Goal: Task Accomplishment & Management: Manage account settings

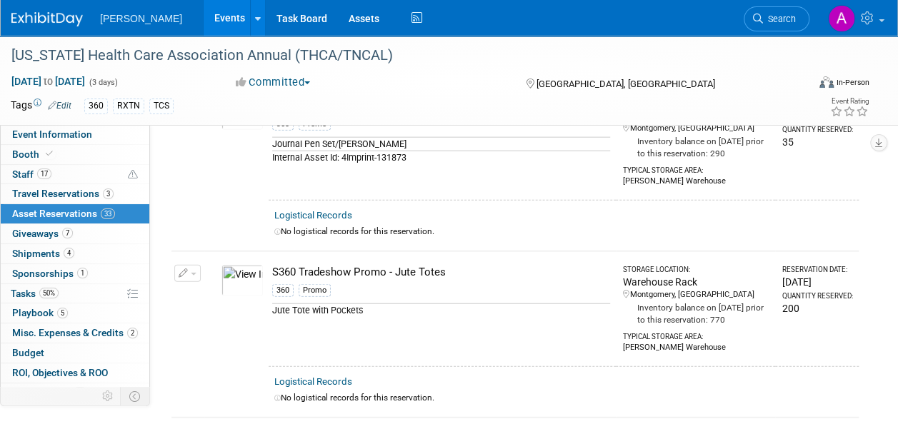
scroll to position [4299, 0]
click at [338, 24] on link "Assets" at bounding box center [364, 18] width 52 height 36
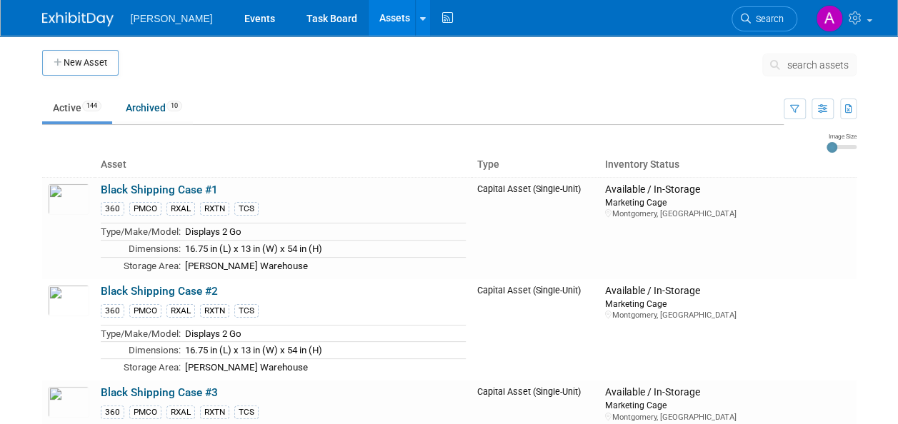
click at [816, 74] on button "search assets" at bounding box center [809, 65] width 94 height 23
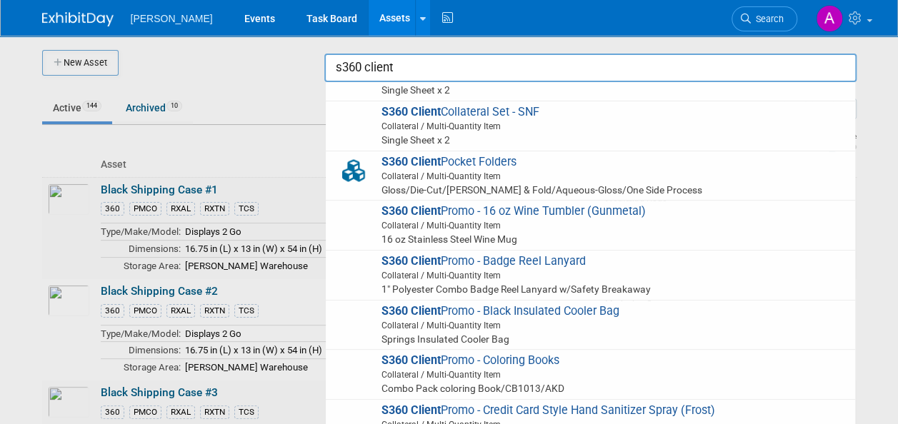
scroll to position [143, 0]
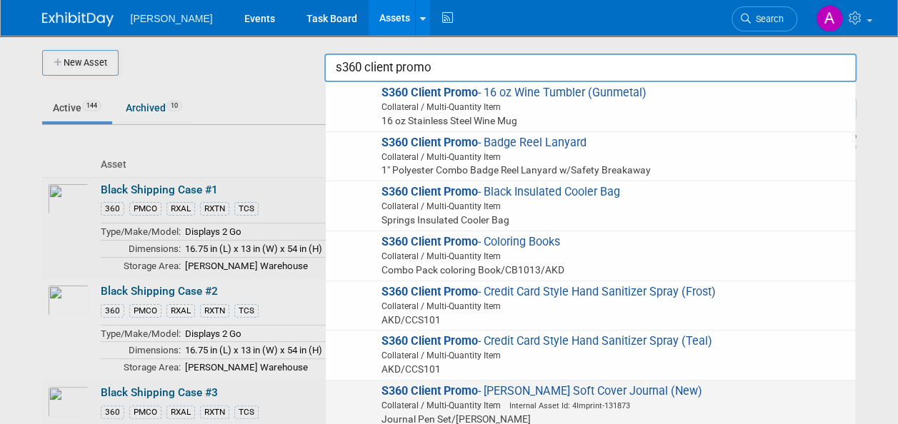
click at [503, 393] on span "S360 Client Promo - Fabrizio Soft Cover Journal (New) Collateral / Multi-Quanti…" at bounding box center [590, 405] width 515 height 42
type input "S360 Client Promo - Fabrizio Soft Cover Journal (New)"
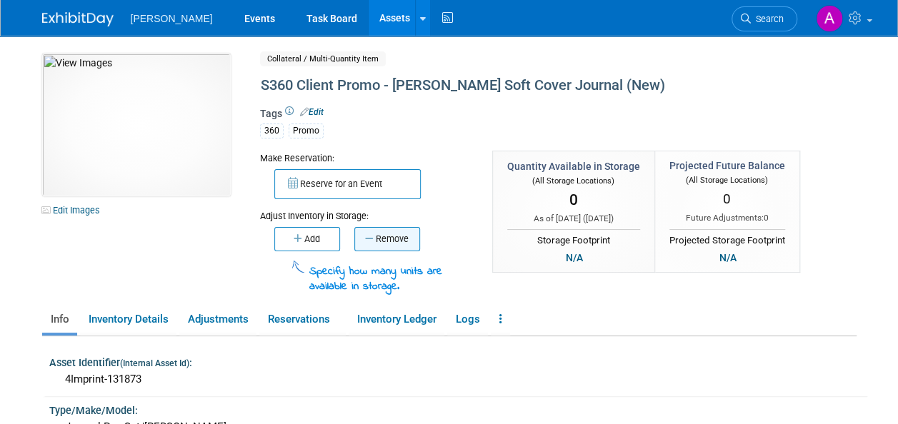
click at [354, 236] on button "Remove" at bounding box center [387, 239] width 66 height 24
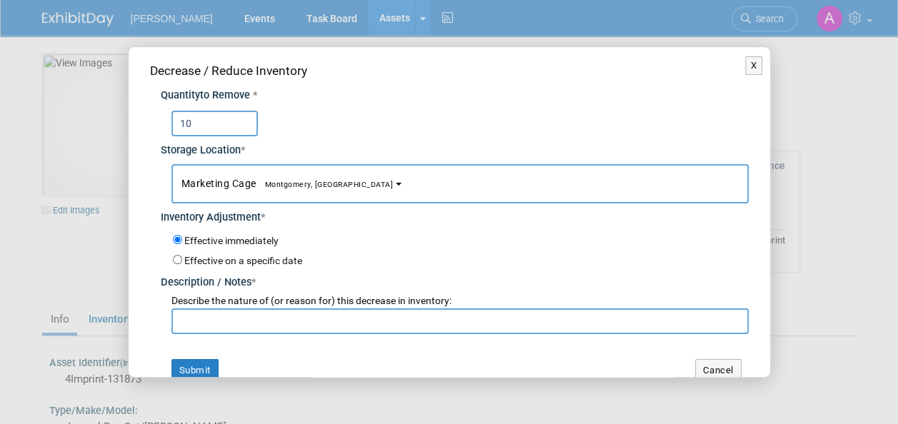
type input "10"
click at [249, 174] on button "Marketing Cage Montgomery, AL" at bounding box center [459, 183] width 577 height 39
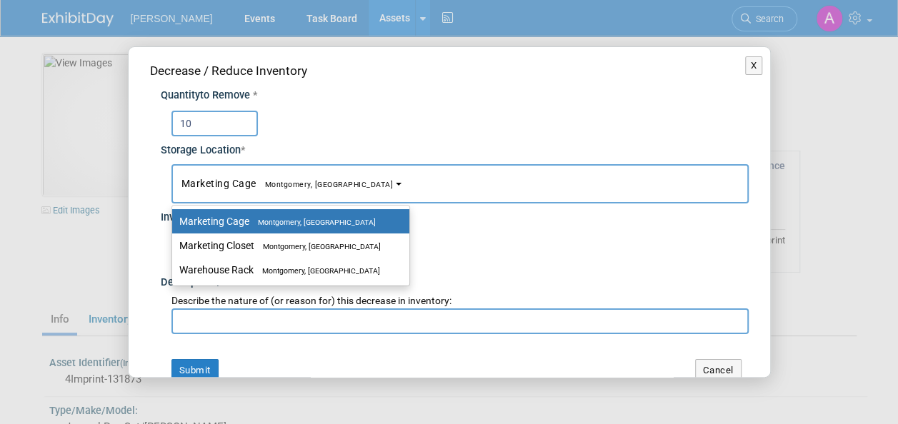
click at [247, 224] on label "Marketing Cage Montgomery, AL" at bounding box center [287, 221] width 216 height 19
click at [174, 224] on input "Marketing Cage Montgomery, AL" at bounding box center [169, 221] width 9 height 9
click at [227, 314] on input "text" at bounding box center [459, 322] width 577 height 26
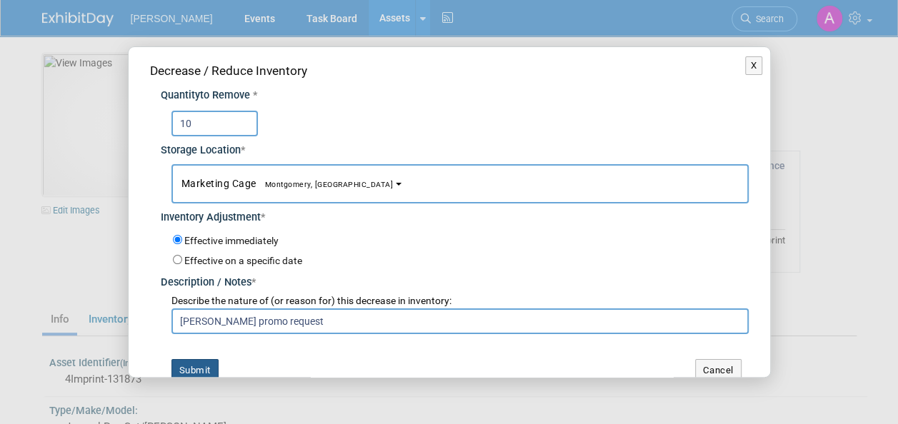
type input "Keith Carreker promo request"
click at [207, 373] on button "Submit" at bounding box center [194, 370] width 47 height 23
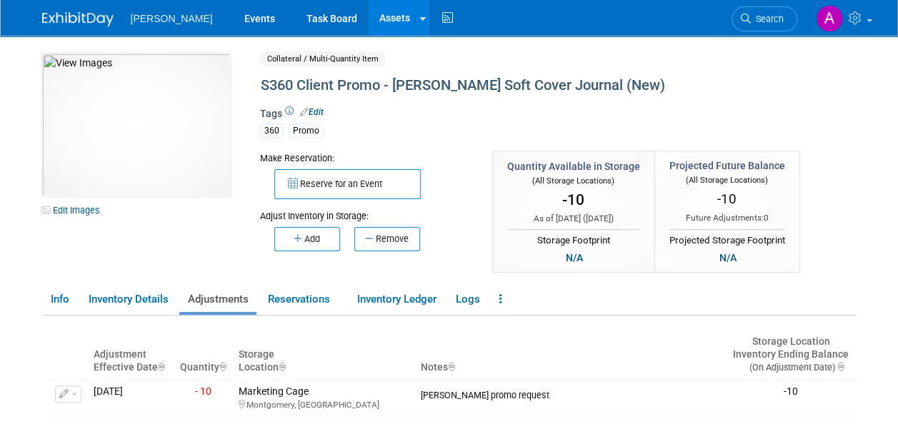
click at [369, 21] on link "Assets" at bounding box center [395, 18] width 52 height 36
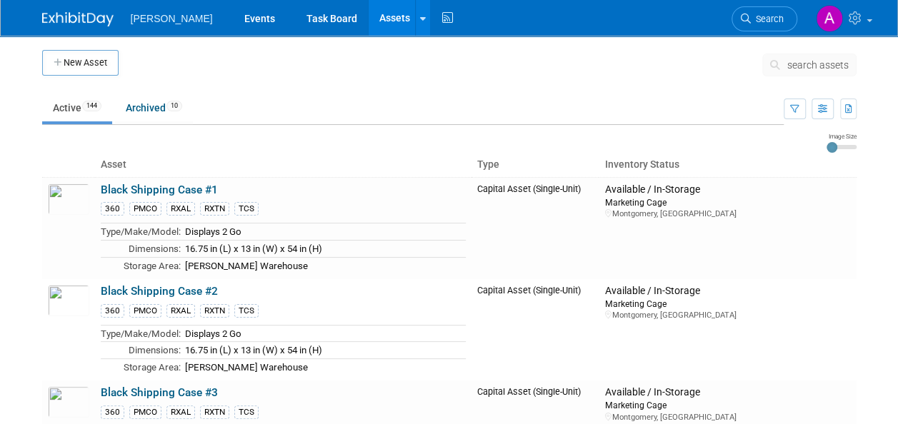
click at [803, 71] on button "search assets" at bounding box center [809, 65] width 94 height 23
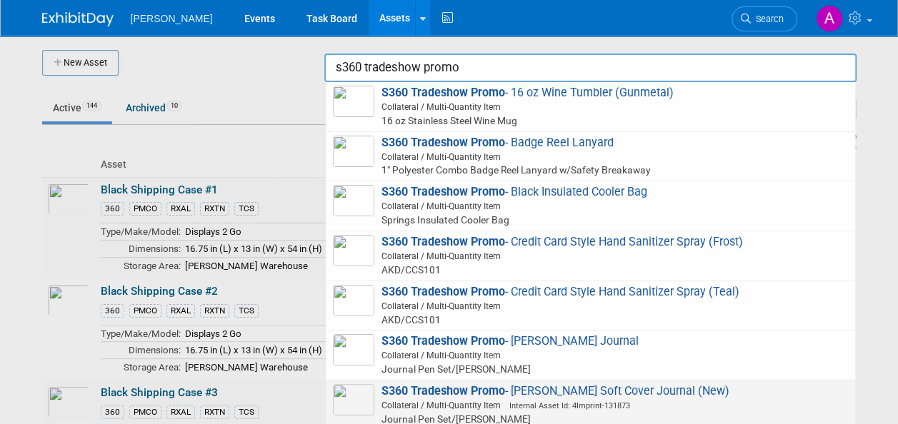
click at [431, 408] on span "Collateral / Multi-Quantity Item Internal Asset Id: 4Imprint-131873" at bounding box center [592, 405] width 511 height 13
type input "S360 Tradeshow Promo - Fabrizio Soft Cover Journal (New)"
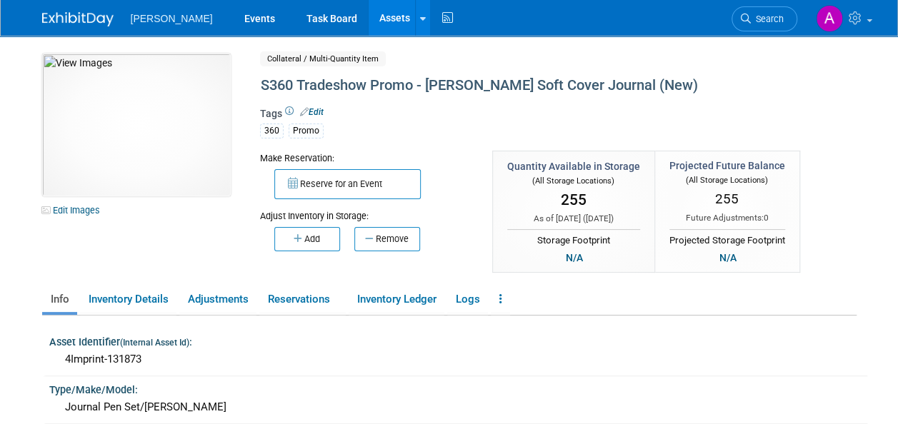
click at [382, 239] on button "Remove" at bounding box center [387, 239] width 66 height 24
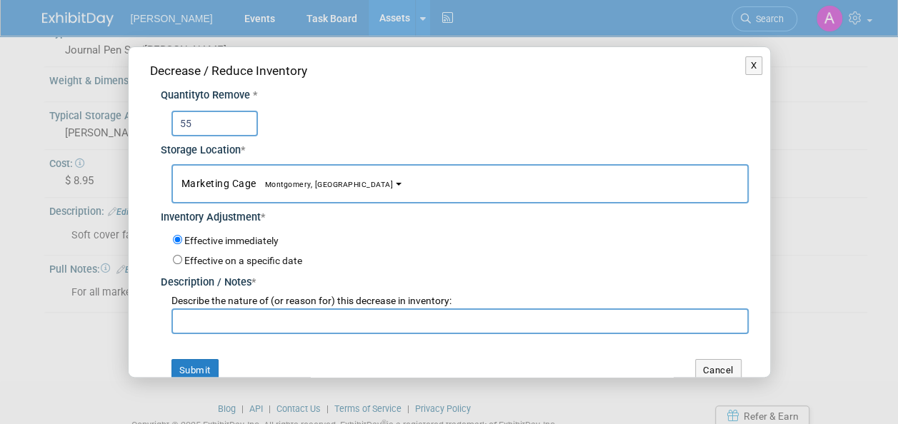
type input "55"
click at [193, 306] on span "Describe the nature of (or reason for) this decrease in inventory:" at bounding box center [311, 300] width 280 height 11
click at [237, 330] on input "text" at bounding box center [459, 322] width 577 height 26
type input "Inventory transfer to client promo"
click at [211, 371] on button "Submit" at bounding box center [194, 370] width 47 height 23
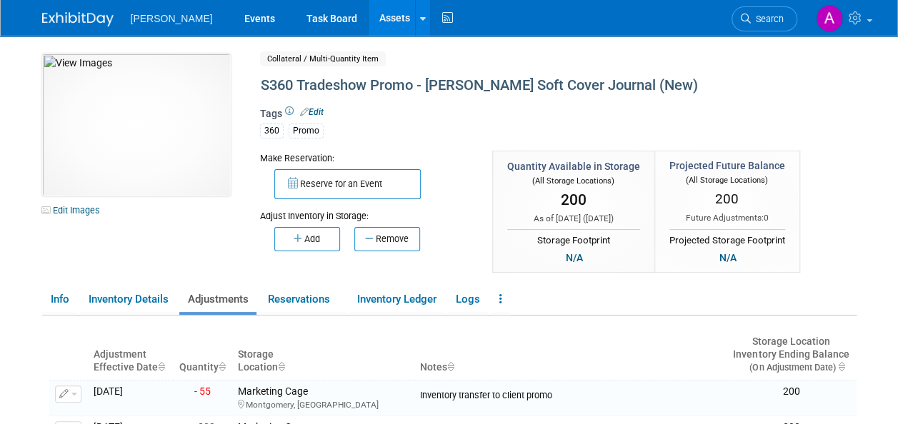
click at [369, 27] on link "Assets" at bounding box center [395, 18] width 52 height 36
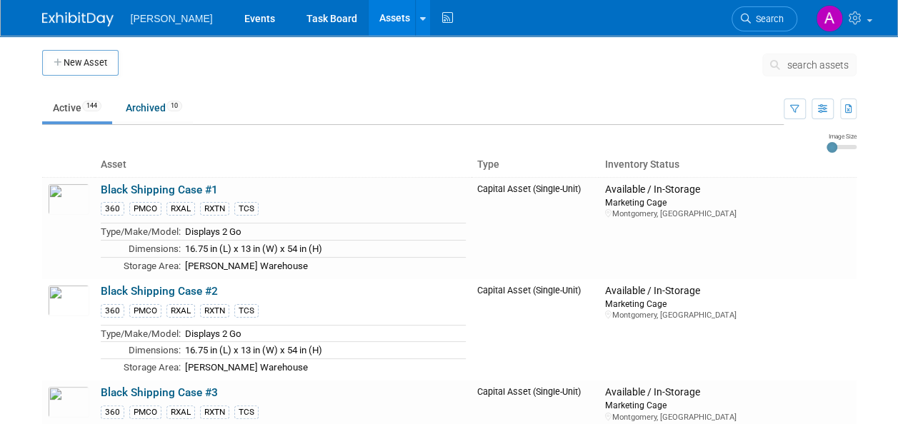
click at [815, 73] on button "search assets" at bounding box center [809, 65] width 94 height 23
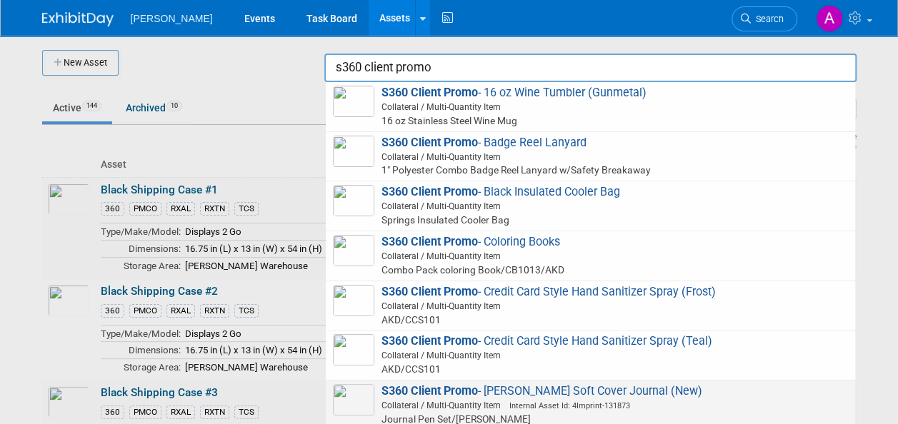
click at [695, 391] on span "S360 Client Promo - [PERSON_NAME] Soft Cover Journal (New) Collateral / Multi-Q…" at bounding box center [590, 405] width 515 height 42
type input "S360 Client Promo - [PERSON_NAME] Soft Cover Journal (New)"
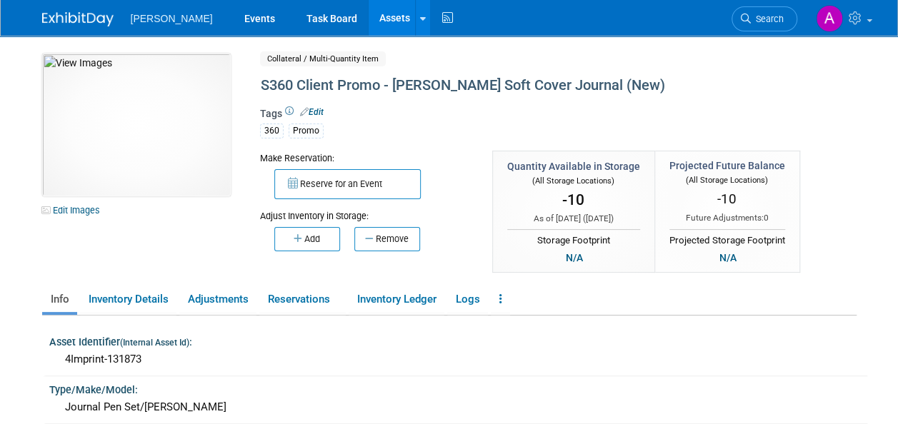
click at [317, 232] on button "Add" at bounding box center [307, 239] width 66 height 24
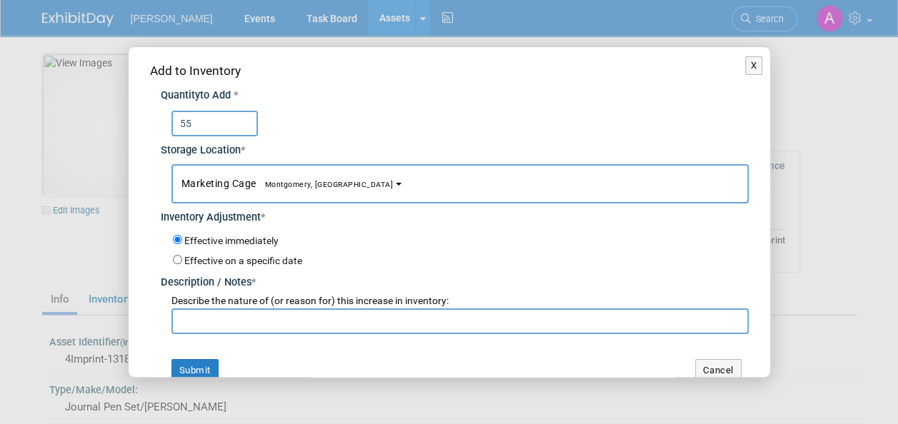
type input "55"
click at [253, 311] on input "text" at bounding box center [459, 322] width 577 height 26
type input "tradeshow promo transfer to client promo"
click at [203, 361] on button "Submit" at bounding box center [194, 370] width 47 height 23
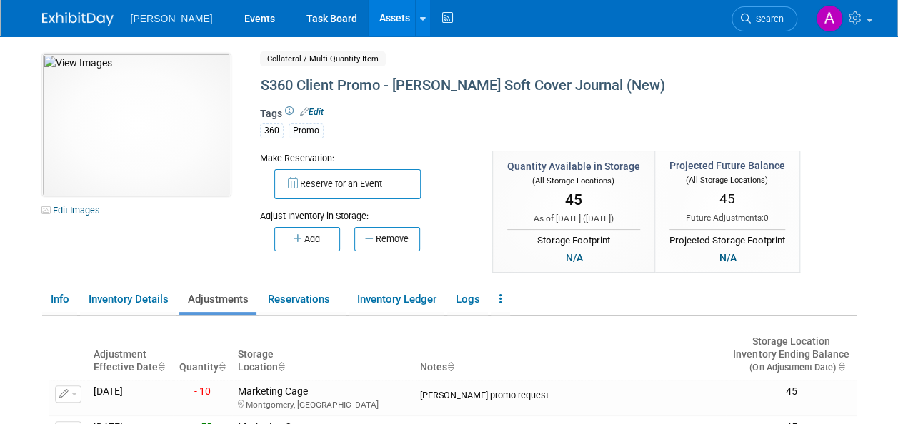
click at [751, 25] on link "Search" at bounding box center [765, 18] width 66 height 25
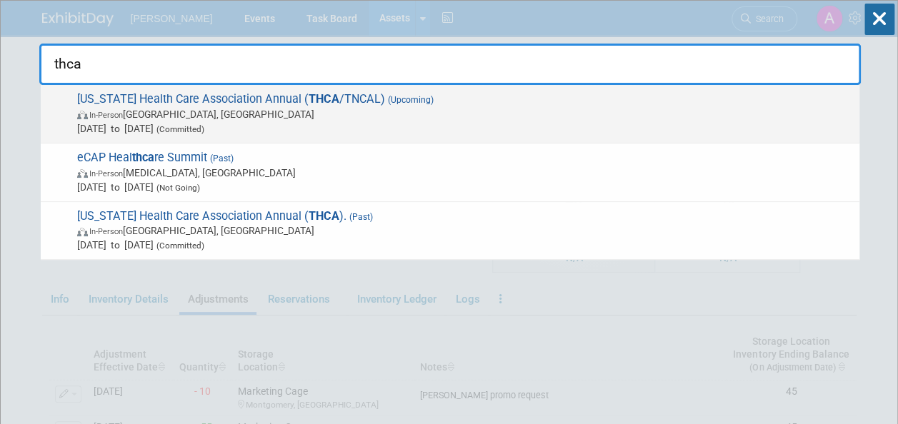
type input "thca"
click at [320, 134] on span "Aug 20, 2025 to Aug 22, 2025 (Committed)" at bounding box center [464, 128] width 775 height 14
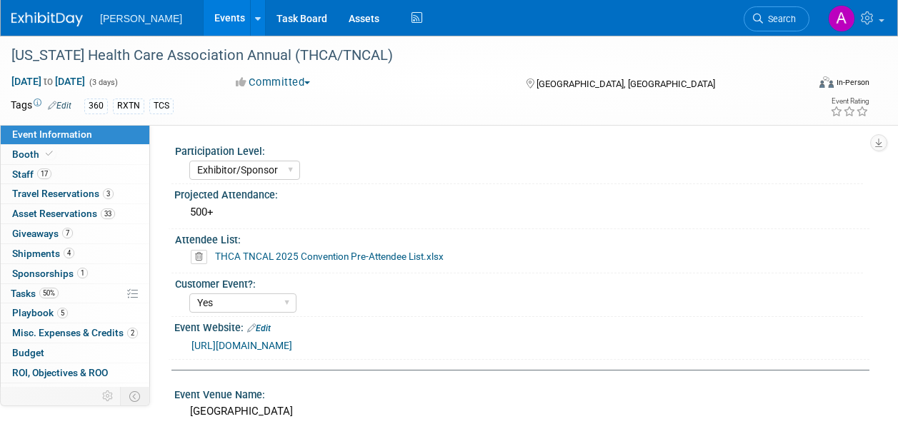
select select "Exhibitor/Sponsor"
select select "Yes"
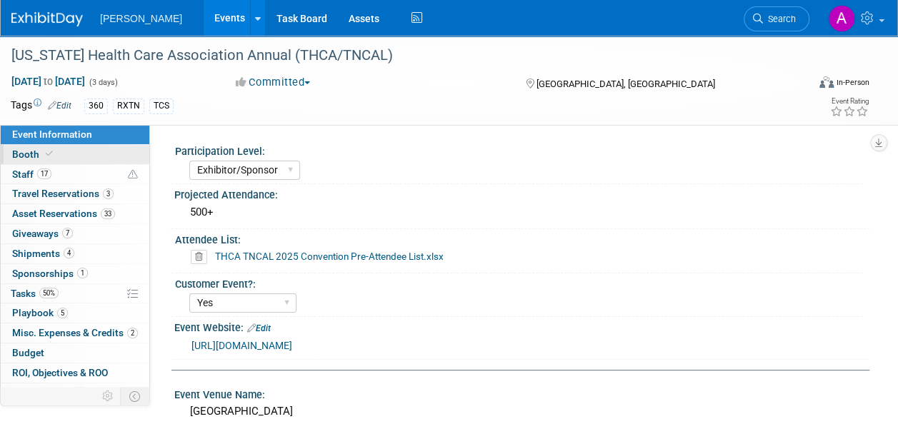
click at [50, 154] on icon at bounding box center [49, 154] width 7 height 8
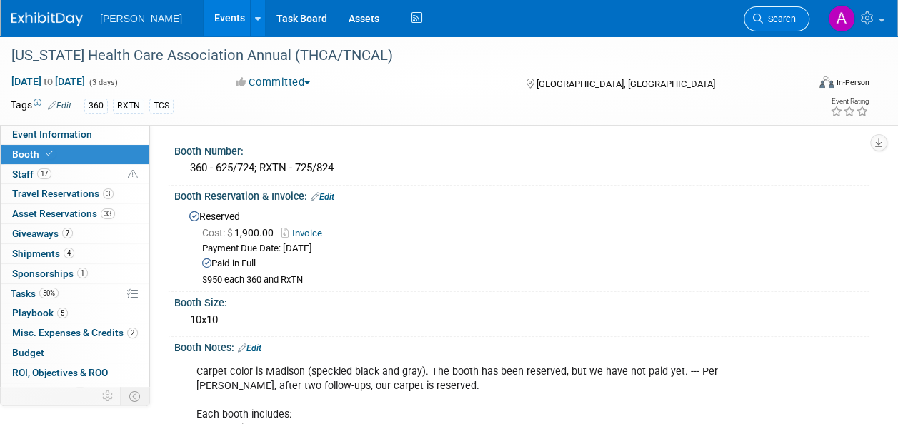
click at [784, 20] on span "Search" at bounding box center [779, 19] width 33 height 11
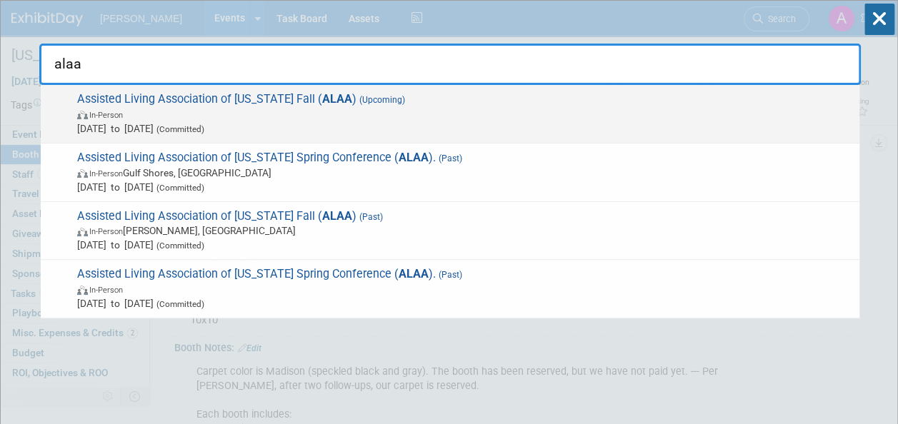
type input "alaa"
click at [293, 133] on span "Sep 8, 2025 to Sep 10, 2025 (Committed)" at bounding box center [464, 128] width 775 height 14
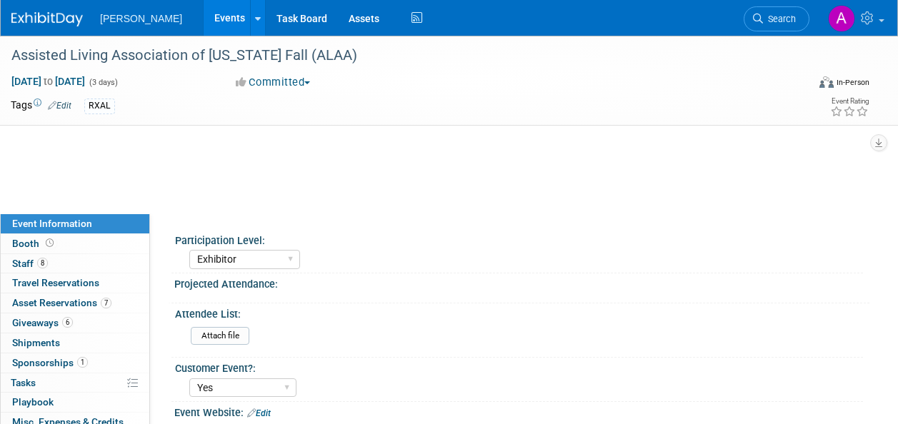
select select "Exhibitor"
select select "Yes"
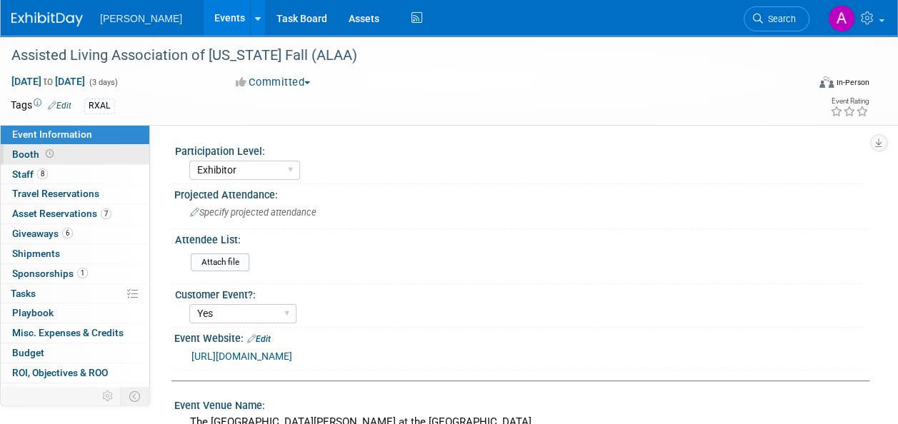
click at [36, 156] on span "Booth" at bounding box center [34, 154] width 44 height 11
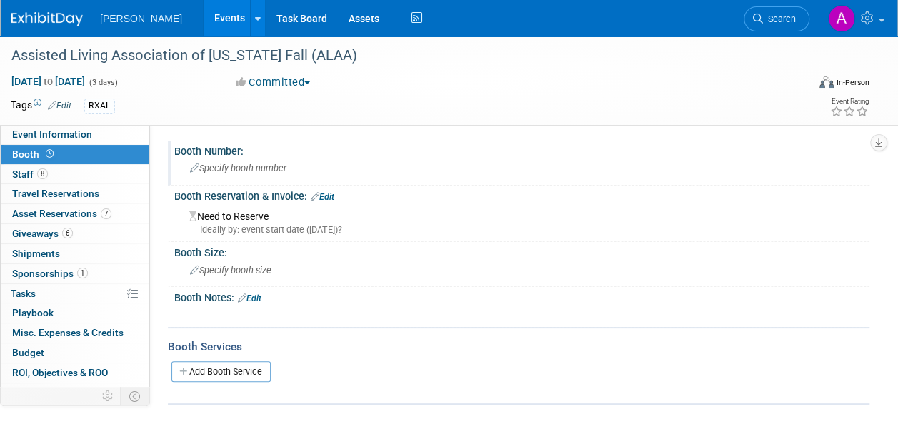
click at [266, 169] on span "Specify booth number" at bounding box center [238, 168] width 96 height 11
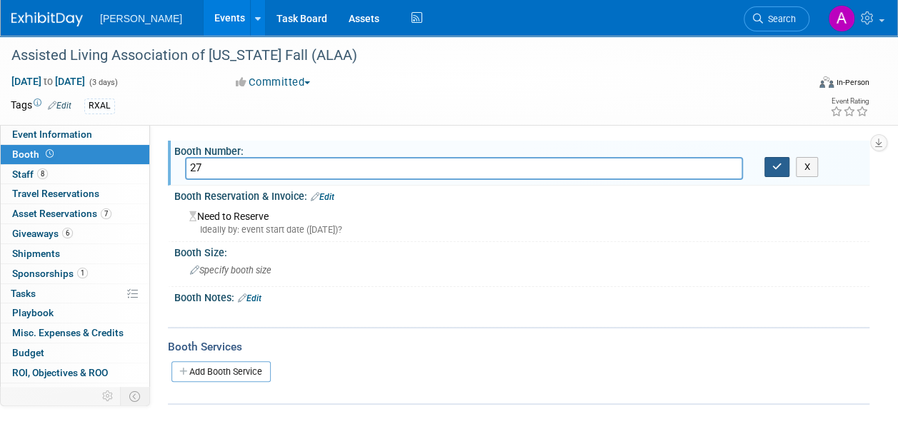
type input "27"
click at [784, 166] on button "button" at bounding box center [777, 167] width 26 height 20
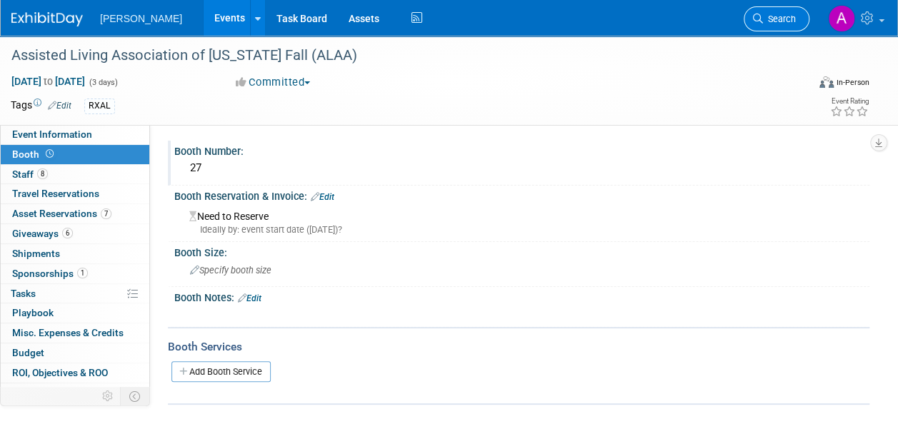
click at [772, 12] on link "Search" at bounding box center [777, 18] width 66 height 25
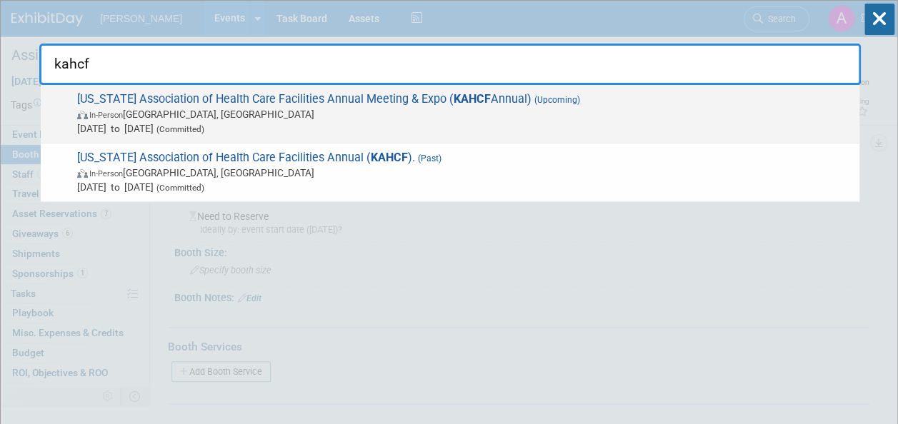
type input "kahcf"
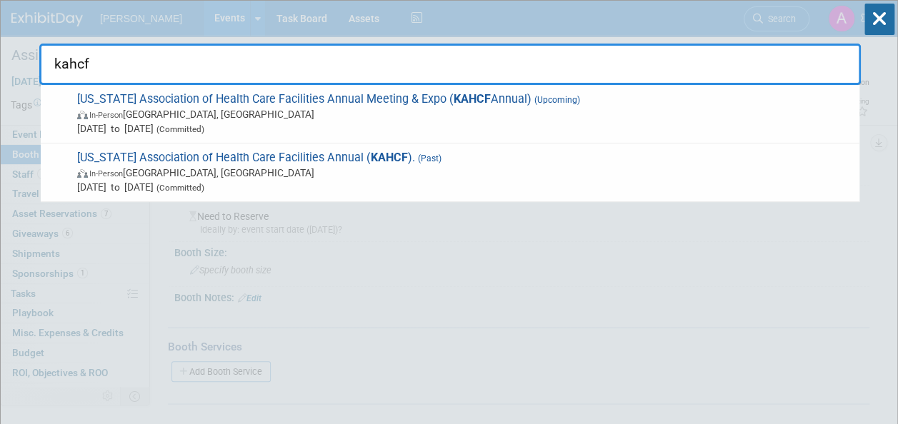
click at [425, 104] on span "Kentucky Association of Health Care Facilities Annual Meeting & Expo ( KAHCF An…" at bounding box center [462, 114] width 779 height 44
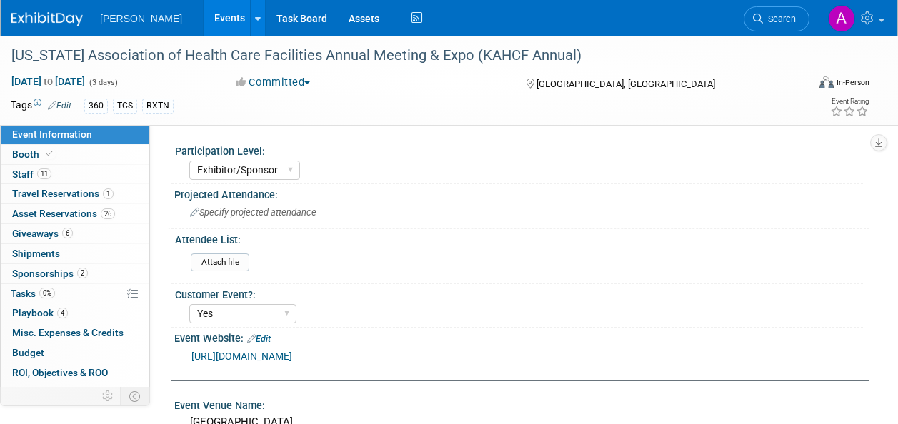
select select "Exhibitor/Sponsor"
select select "Yes"
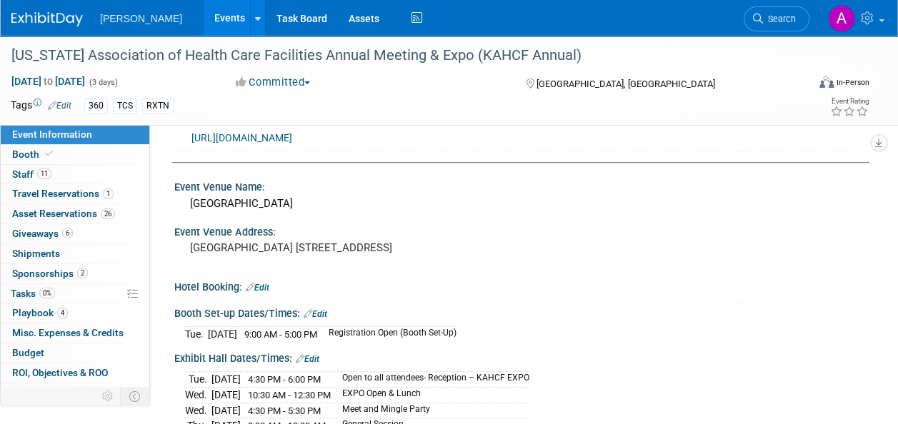
scroll to position [286, 0]
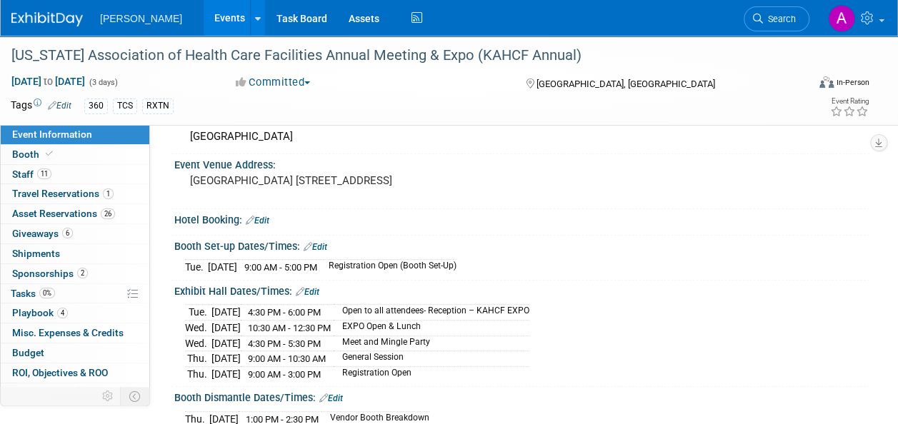
click at [264, 216] on link "Edit" at bounding box center [258, 221] width 24 height 10
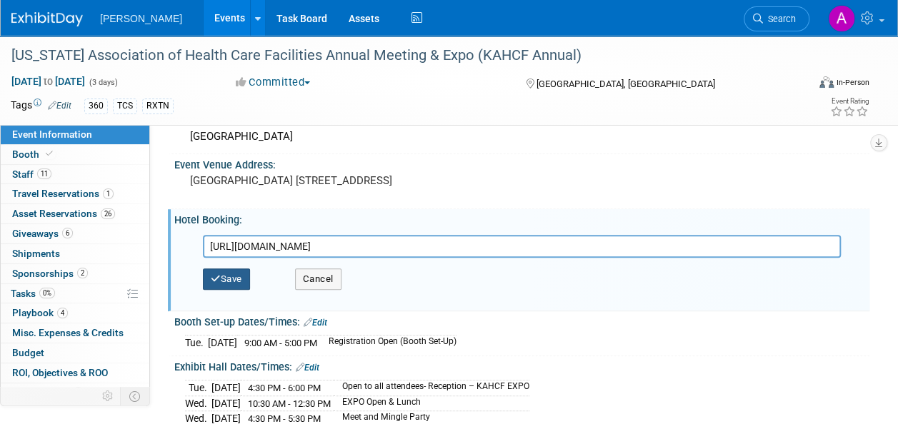
type input "[URL][DOMAIN_NAME]"
click at [240, 277] on button "Save" at bounding box center [226, 279] width 47 height 21
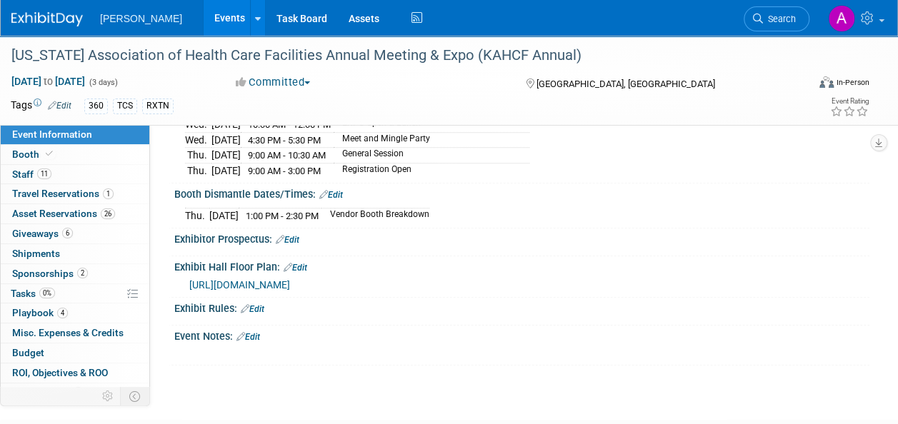
scroll to position [593, 0]
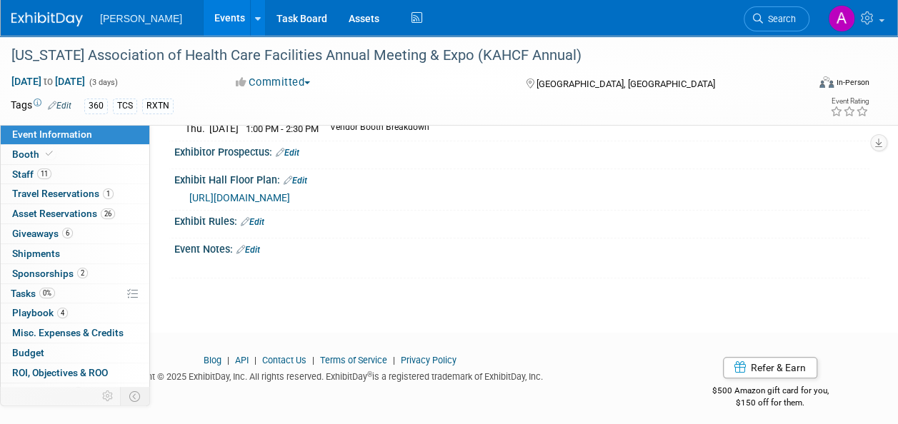
click at [259, 245] on link "Edit" at bounding box center [248, 250] width 24 height 10
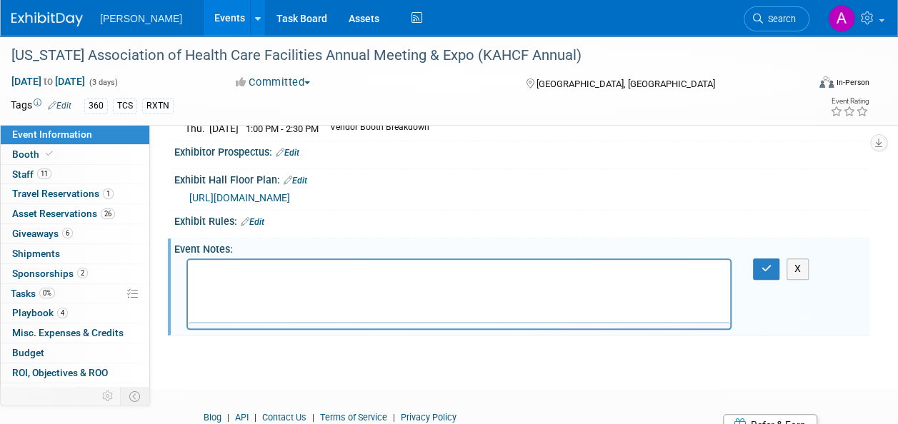
scroll to position [0, 0]
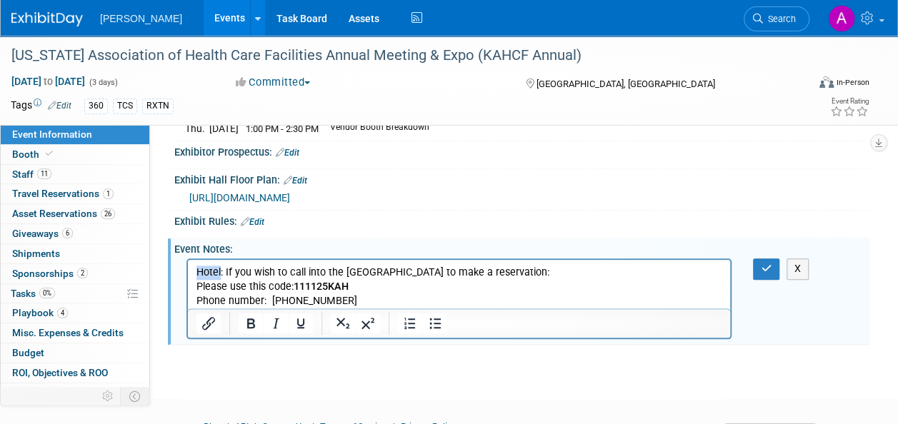
drag, startPoint x: 221, startPoint y: 272, endPoint x: 199, endPoint y: 269, distance: 21.6
click at [199, 269] on p "Hotel: If you wish to call into the [GEOGRAPHIC_DATA] to make a reservation: Pl…" at bounding box center [459, 287] width 526 height 43
click at [218, 274] on p "Hotel: If you wish to call into the [GEOGRAPHIC_DATA] to make a reservation: Pl…" at bounding box center [459, 287] width 526 height 43
drag, startPoint x: 224, startPoint y: 272, endPoint x: 196, endPoint y: 279, distance: 29.5
click at [196, 279] on p "Hotel: If you wish to call into the [GEOGRAPHIC_DATA] to make a reservation: Pl…" at bounding box center [459, 287] width 526 height 43
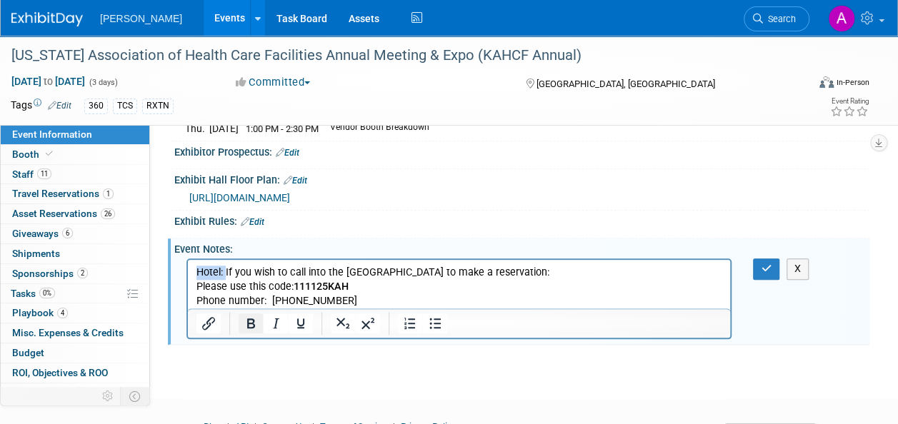
click at [243, 321] on icon "Bold" at bounding box center [250, 323] width 17 height 17
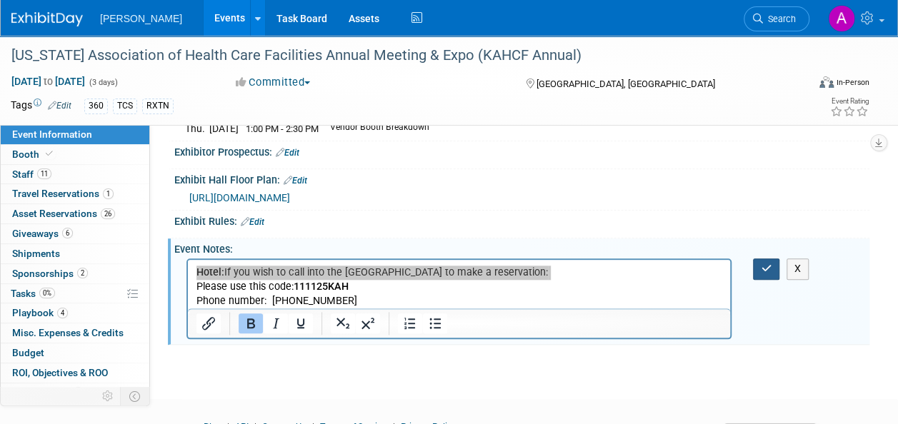
click at [763, 264] on icon "button" at bounding box center [766, 269] width 11 height 10
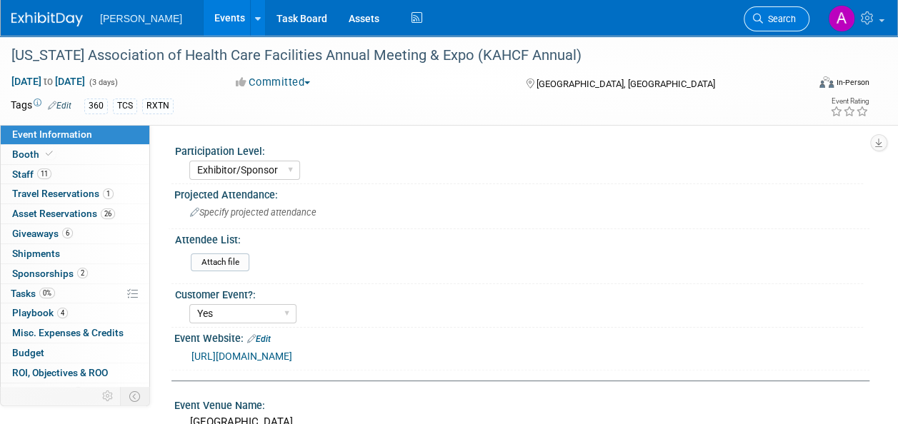
click at [785, 18] on span "Search" at bounding box center [779, 19] width 33 height 11
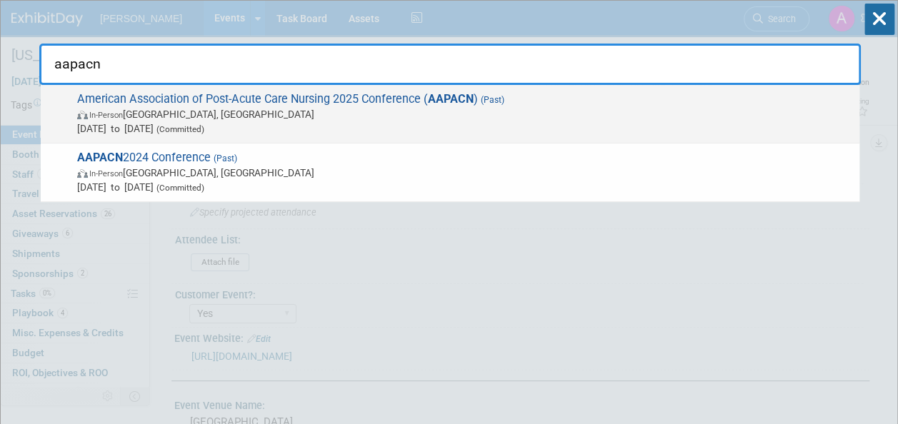
type input "aapacn"
click at [419, 119] on span "In-Person [GEOGRAPHIC_DATA], [GEOGRAPHIC_DATA]" at bounding box center [464, 114] width 775 height 14
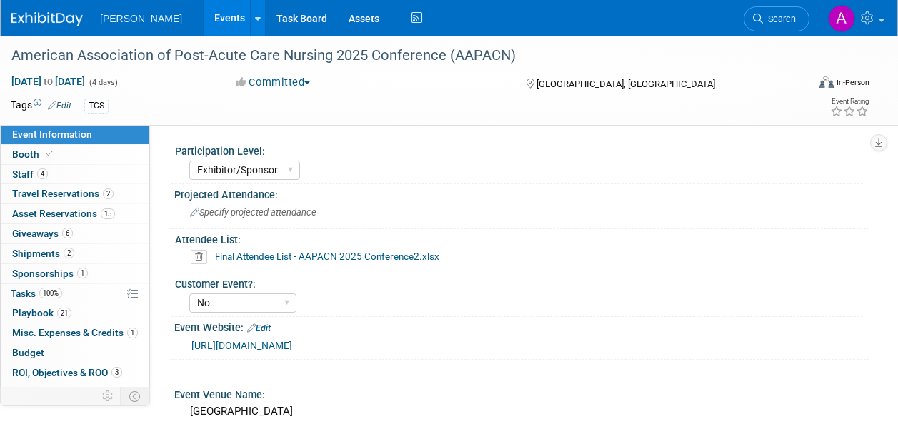
select select "Exhibitor/Sponsor"
select select "No"
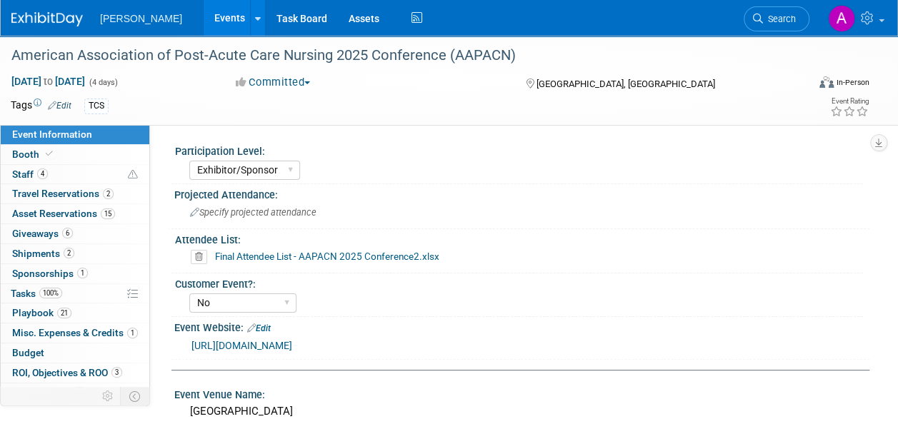
click at [204, 12] on link "Events" at bounding box center [230, 18] width 52 height 36
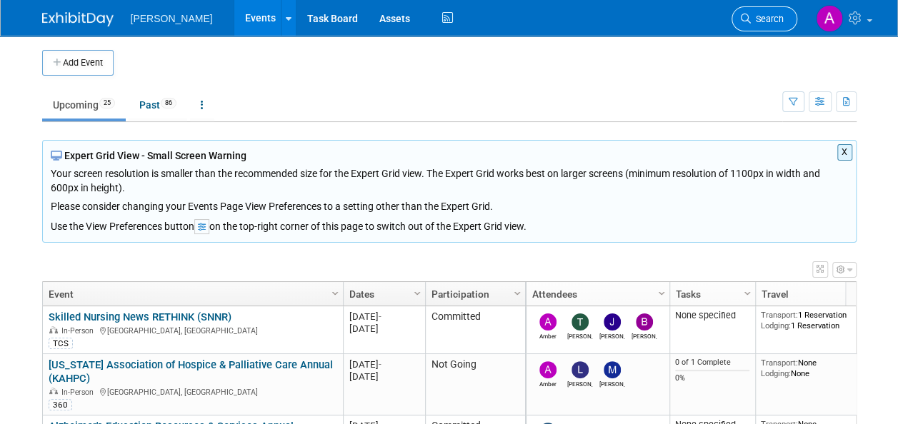
click at [774, 17] on span "Search" at bounding box center [767, 19] width 33 height 11
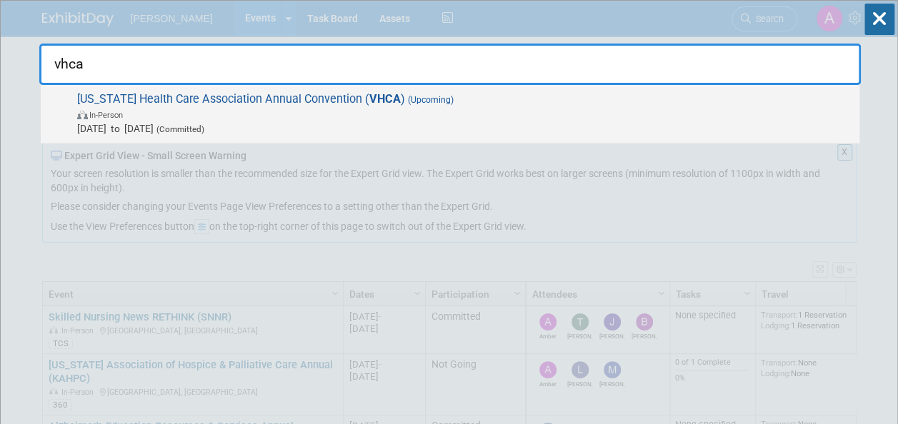
type input "vhca"
click at [542, 99] on span "Virginia Health Care Association Annual Convention ( VHCA ) (Upcoming) In-Perso…" at bounding box center [462, 114] width 779 height 44
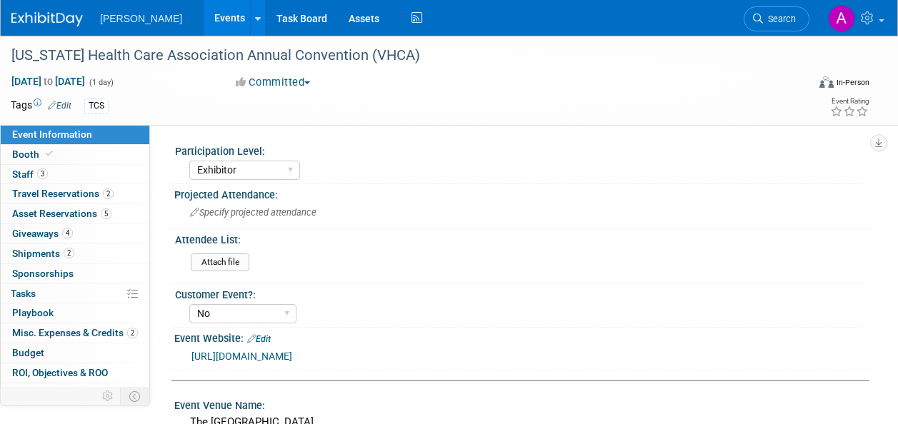
select select "Exhibitor"
select select "No"
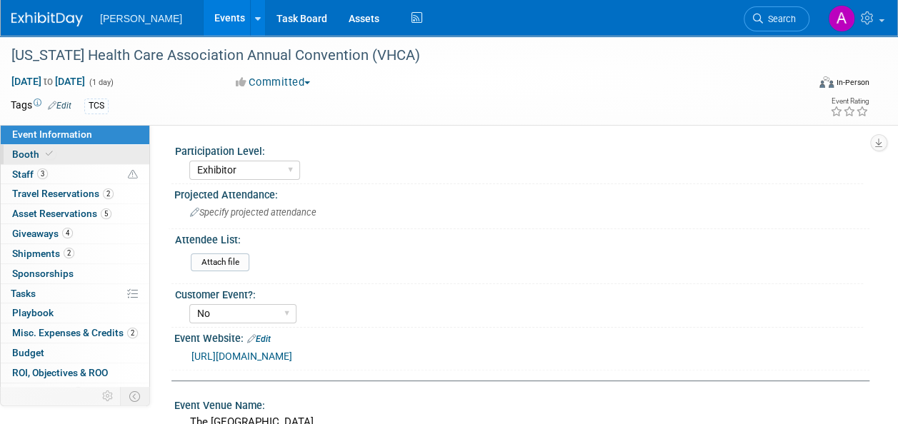
click at [49, 147] on link "Booth" at bounding box center [75, 154] width 149 height 19
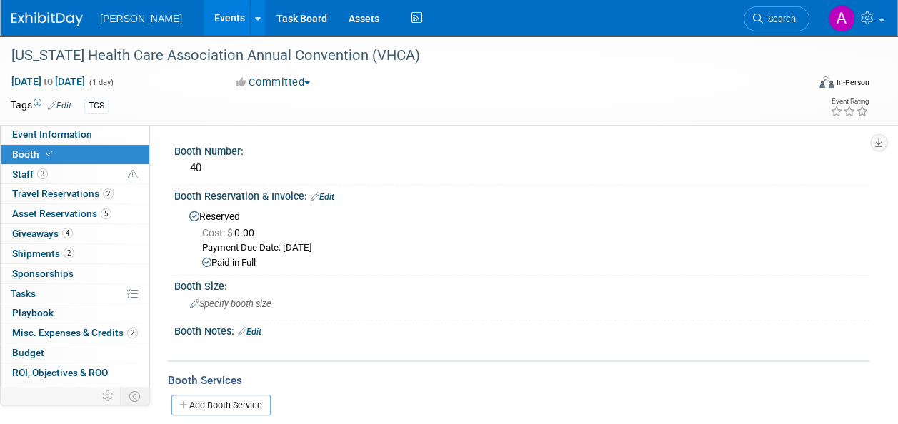
click at [73, 271] on link "0 Sponsorships 0" at bounding box center [75, 273] width 149 height 19
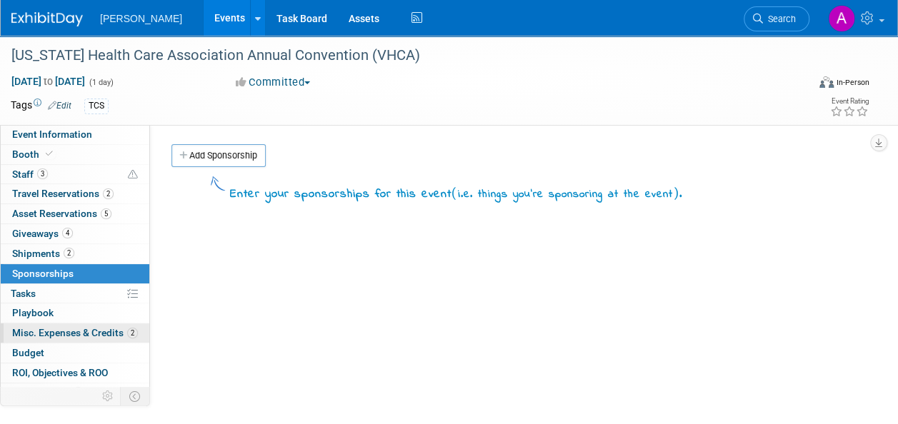
click at [90, 334] on span "Misc. Expenses & Credits 2" at bounding box center [75, 332] width 126 height 11
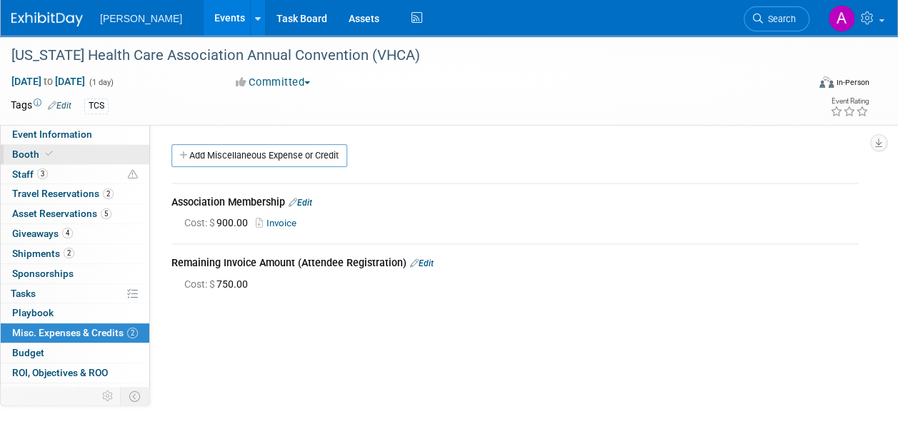
click at [56, 151] on link "Booth" at bounding box center [75, 154] width 149 height 19
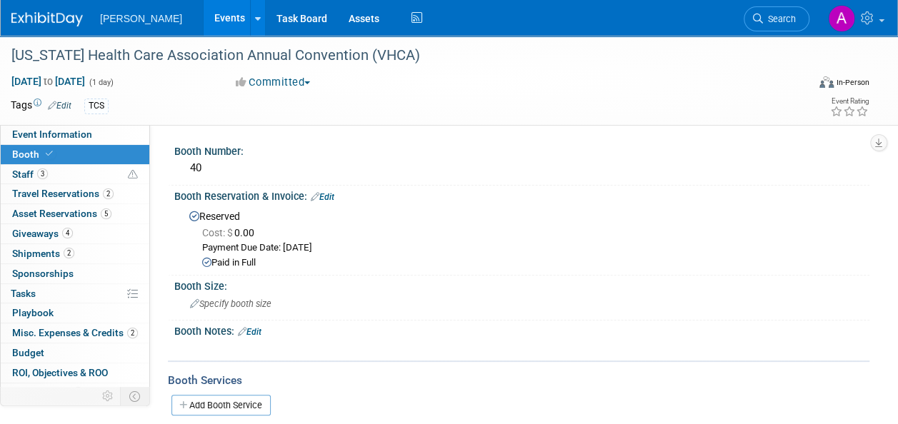
click at [63, 336] on span "Misc. Expenses & Credits 2" at bounding box center [75, 332] width 126 height 11
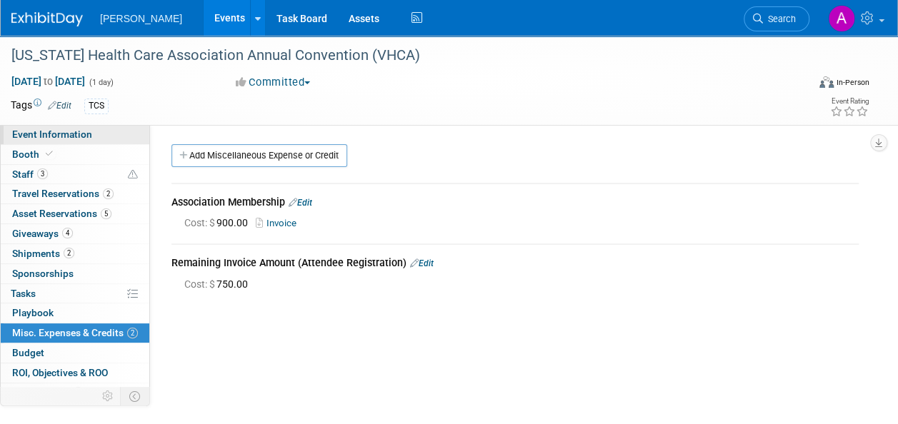
click at [49, 136] on span "Event Information" at bounding box center [52, 134] width 80 height 11
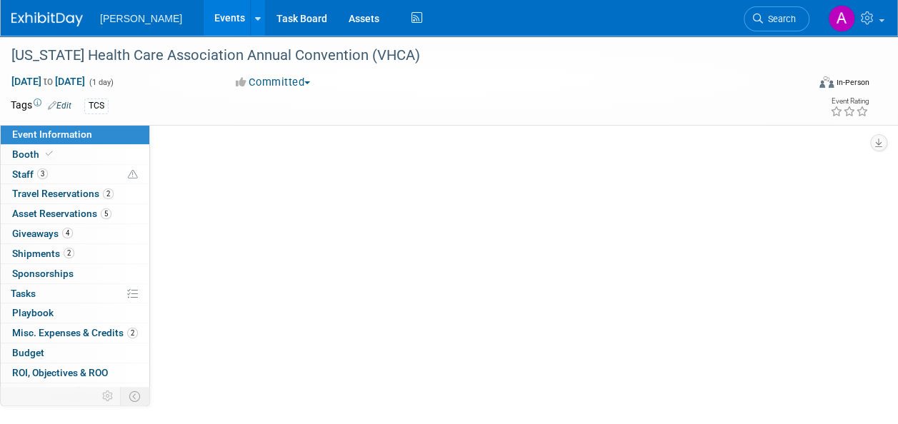
select select "Exhibitor"
select select "No"
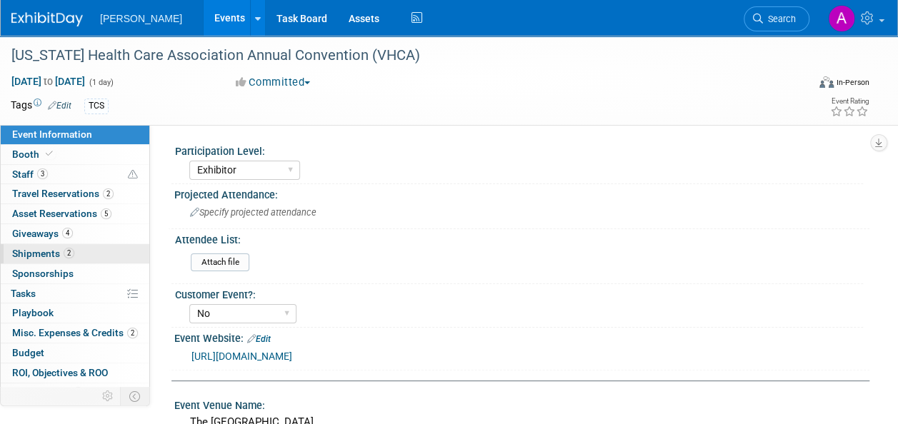
click at [51, 254] on span "Shipments 2" at bounding box center [43, 253] width 62 height 11
